Goal: Information Seeking & Learning: Learn about a topic

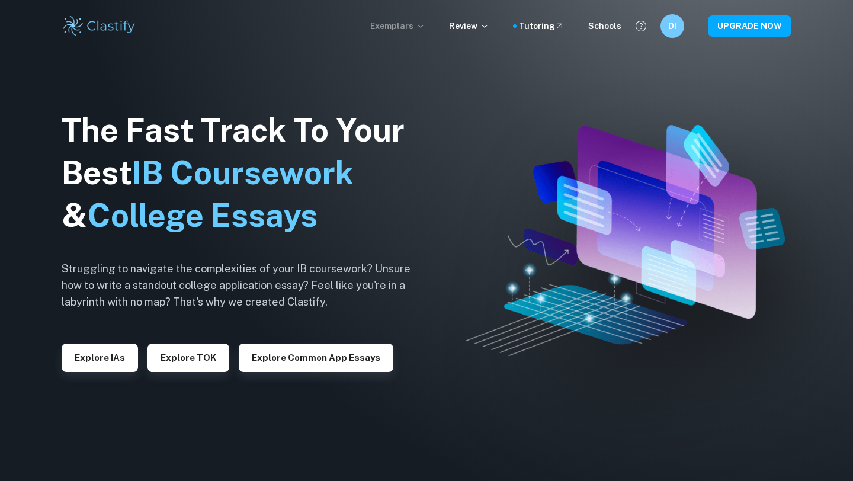
click at [415, 28] on p "Exemplars" at bounding box center [397, 26] width 55 height 13
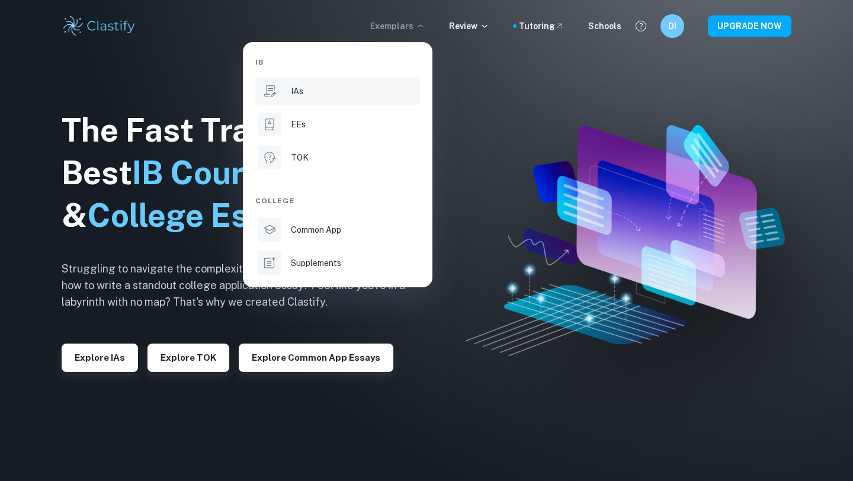
click at [328, 91] on div "IAs" at bounding box center [354, 91] width 127 height 13
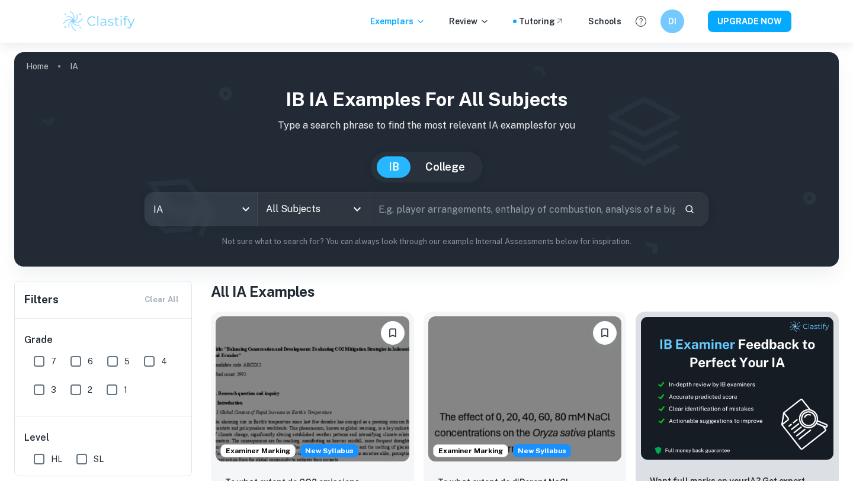
click at [256, 206] on body "We value your privacy We use cookies to enhance your browsing experience, serve…" at bounding box center [426, 283] width 853 height 481
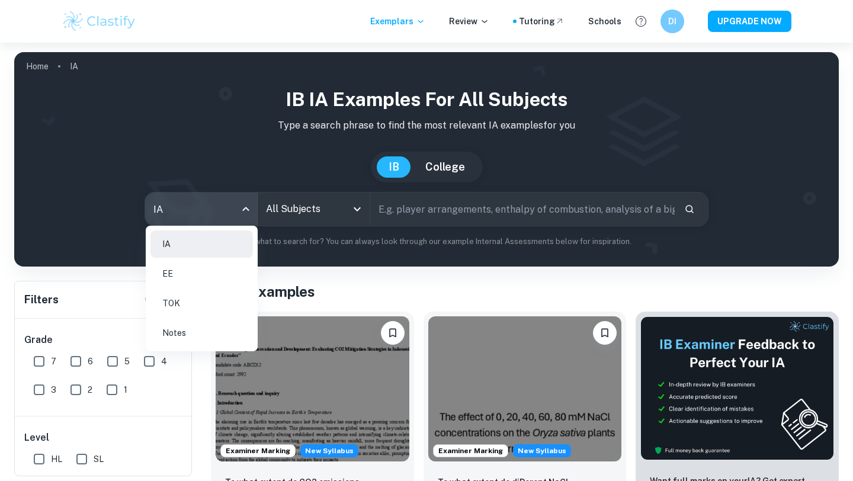
click at [262, 205] on div at bounding box center [426, 240] width 853 height 481
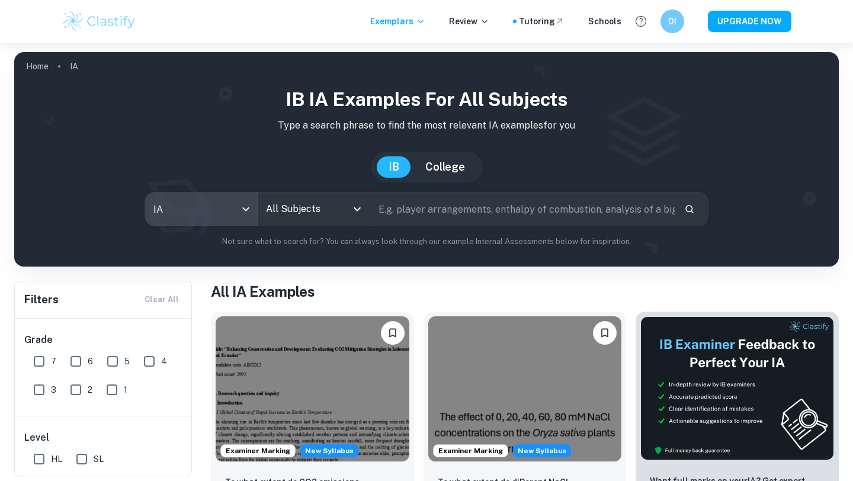
click at [297, 208] on input "All Subjects" at bounding box center [305, 209] width 84 height 23
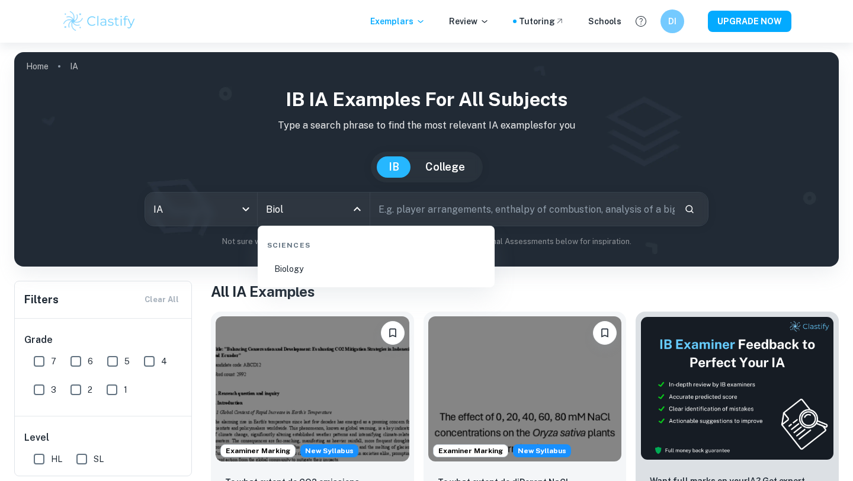
click at [328, 276] on li "Biology" at bounding box center [375, 268] width 227 height 27
type input "Biology"
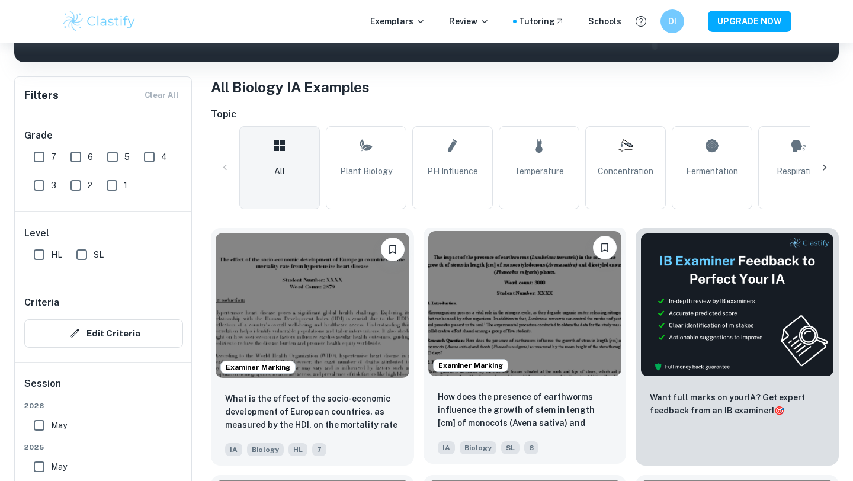
scroll to position [548, 0]
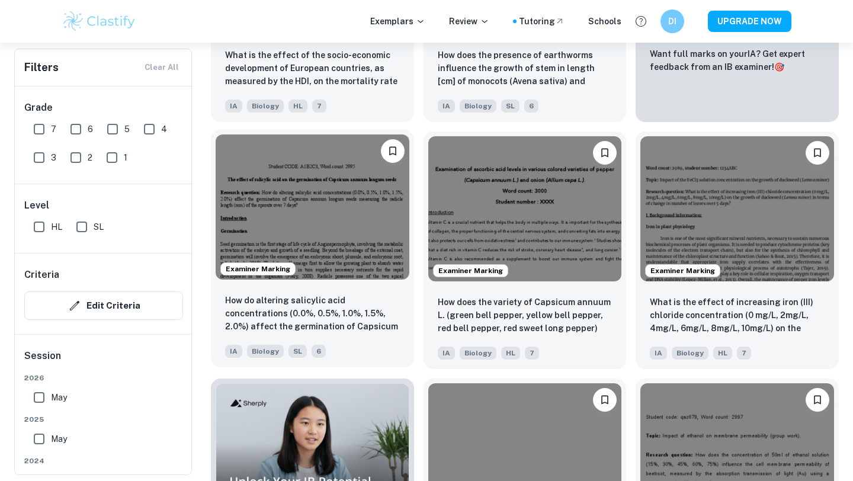
click at [311, 226] on img at bounding box center [313, 206] width 194 height 145
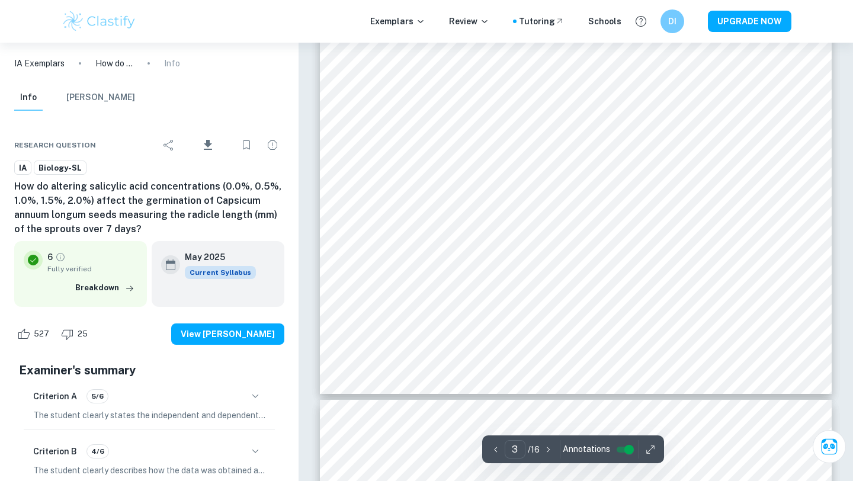
scroll to position [1995, 0]
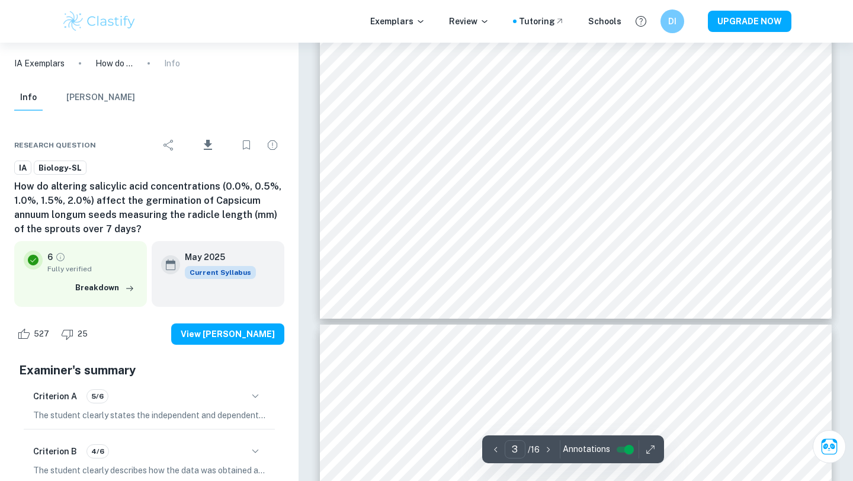
type input "4"
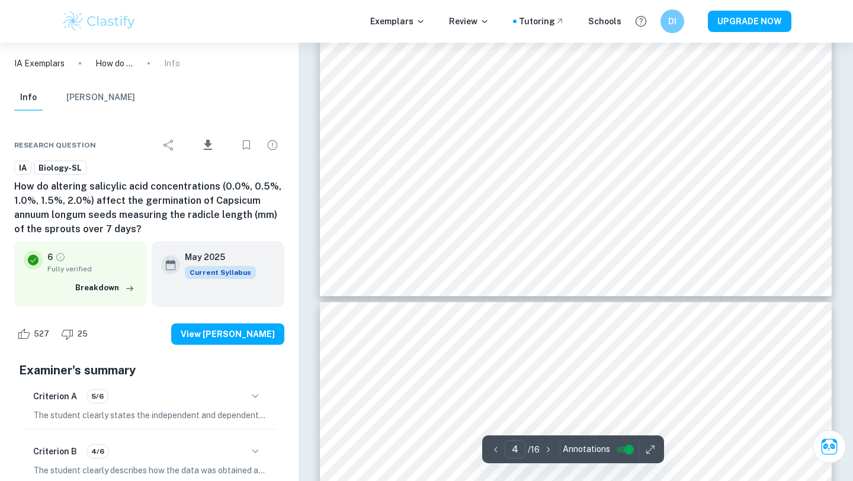
scroll to position [2831, 0]
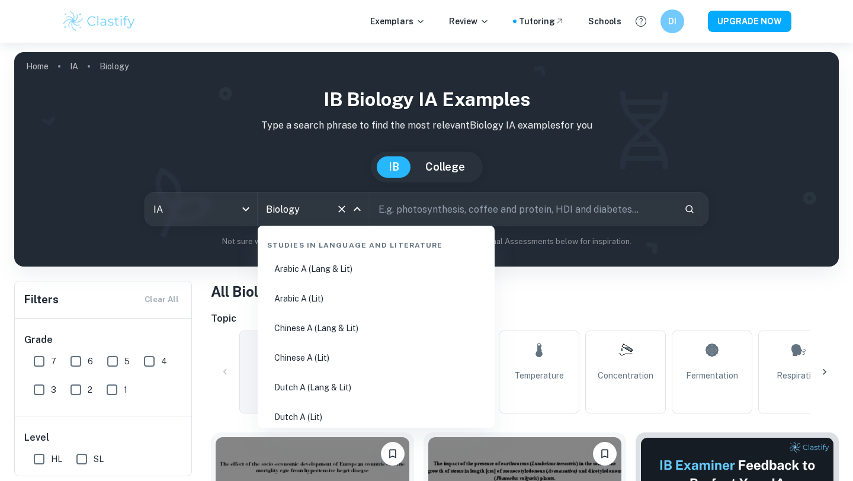
click at [310, 207] on input "Biology" at bounding box center [297, 209] width 68 height 23
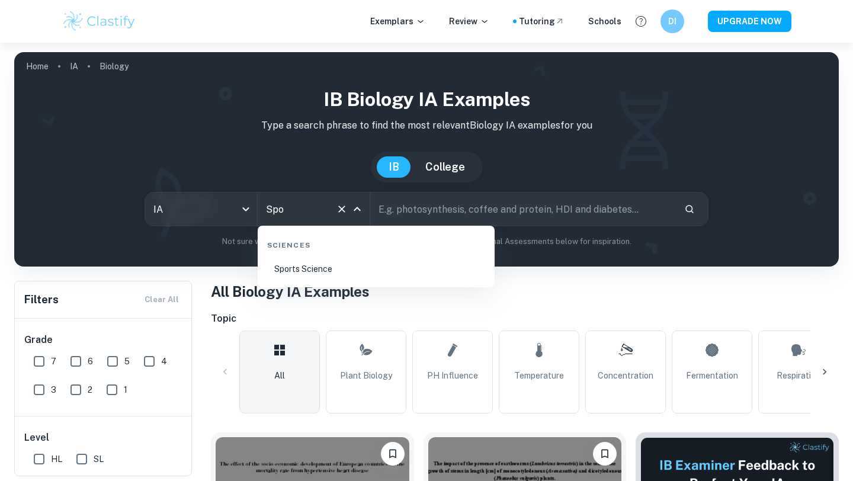
click at [345, 262] on li "Sports Science" at bounding box center [375, 268] width 227 height 27
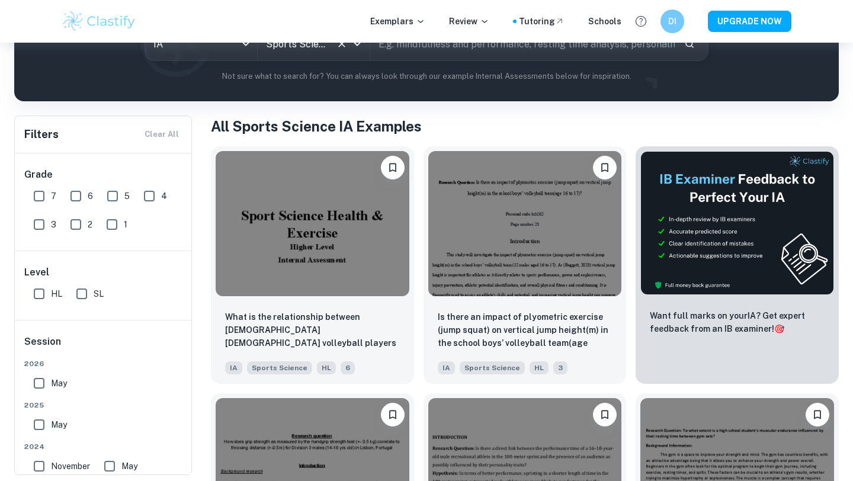
scroll to position [167, 0]
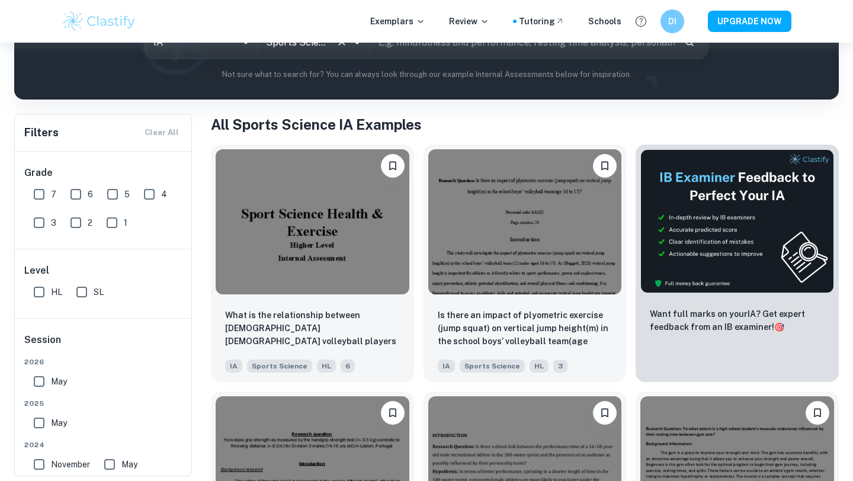
type input "Sports Science"
click at [345, 262] on img at bounding box center [313, 221] width 194 height 145
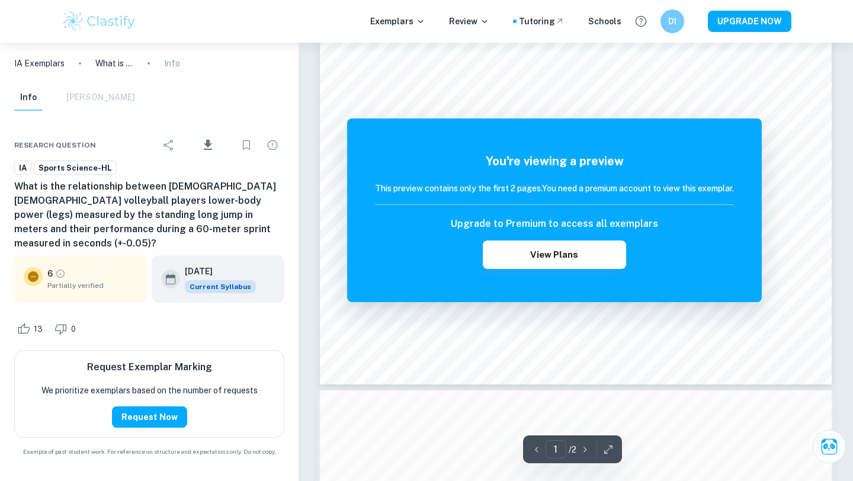
scroll to position [986, 0]
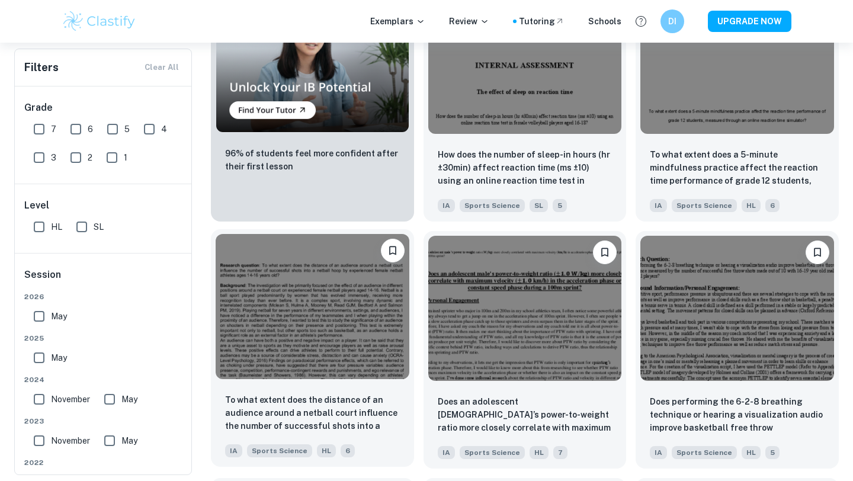
scroll to position [1166, 0]
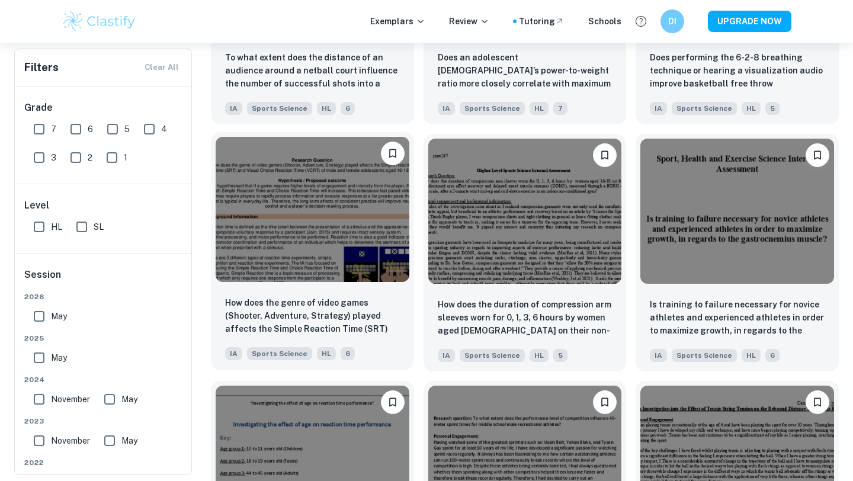
click at [360, 275] on img at bounding box center [313, 209] width 194 height 145
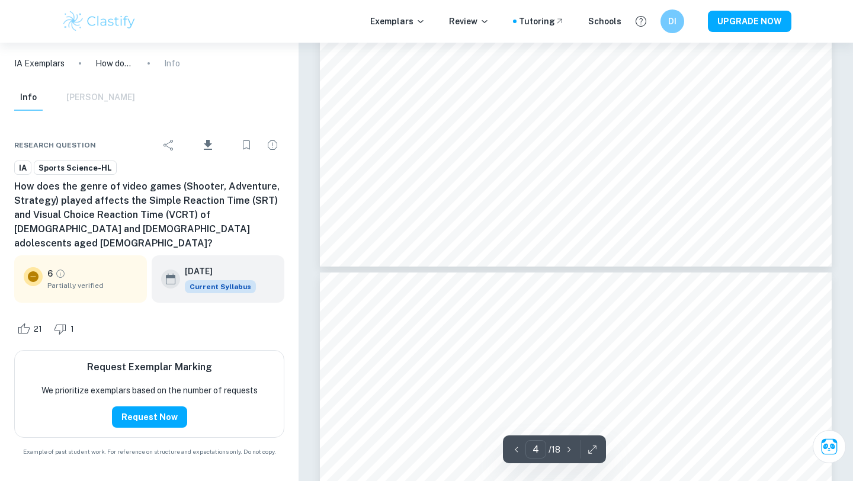
scroll to position [2841, 0]
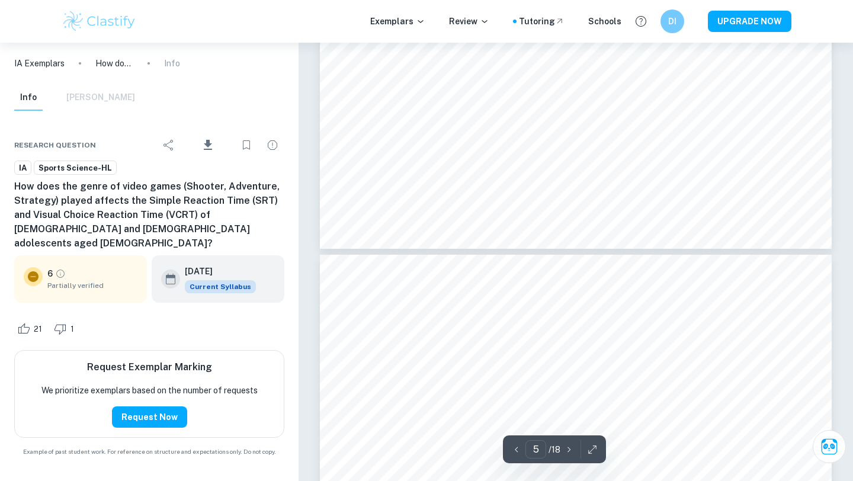
type input "4"
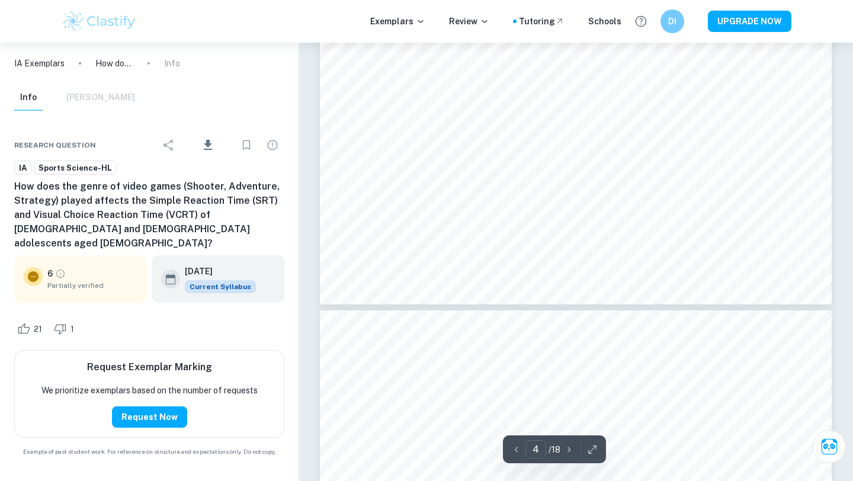
scroll to position [2832, 0]
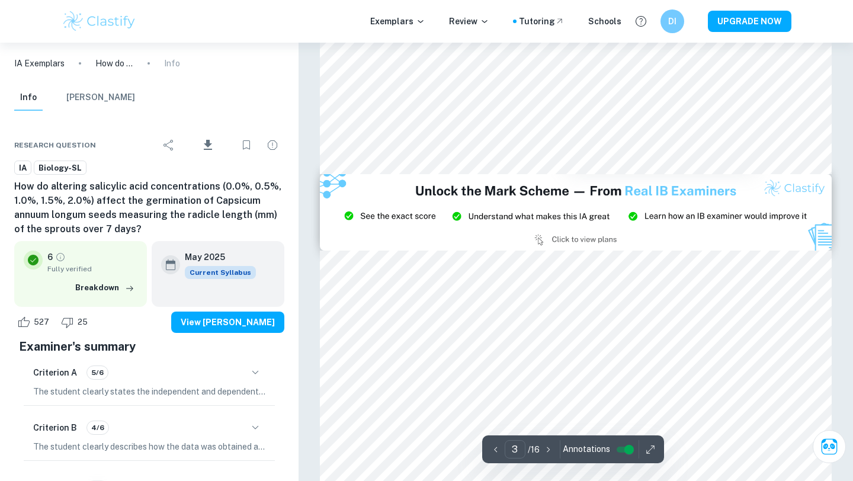
scroll to position [1661, 0]
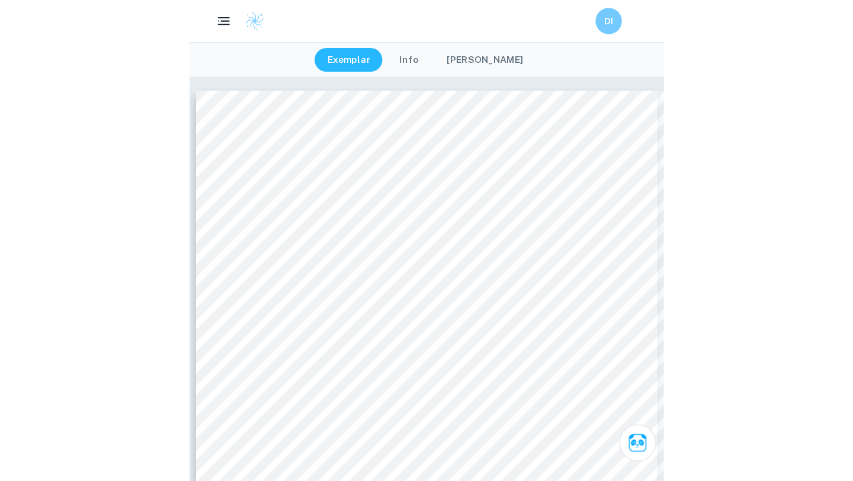
scroll to position [1661, 0]
